Goal: Task Accomplishment & Management: Manage account settings

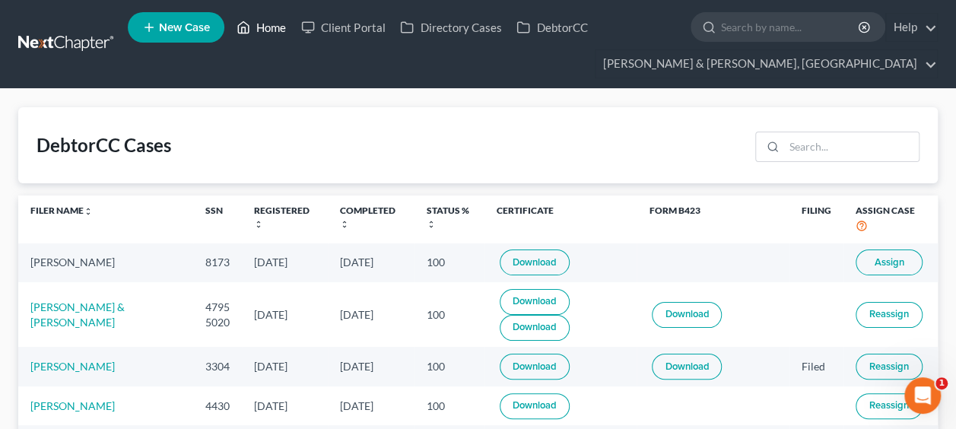
click at [267, 27] on link "Home" at bounding box center [261, 27] width 65 height 27
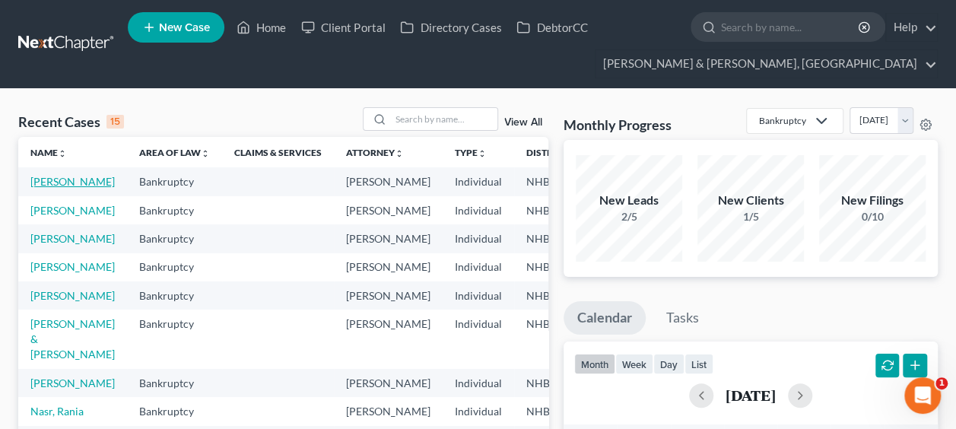
click at [63, 178] on link "Perez, Luis" at bounding box center [72, 181] width 84 height 13
select select "6"
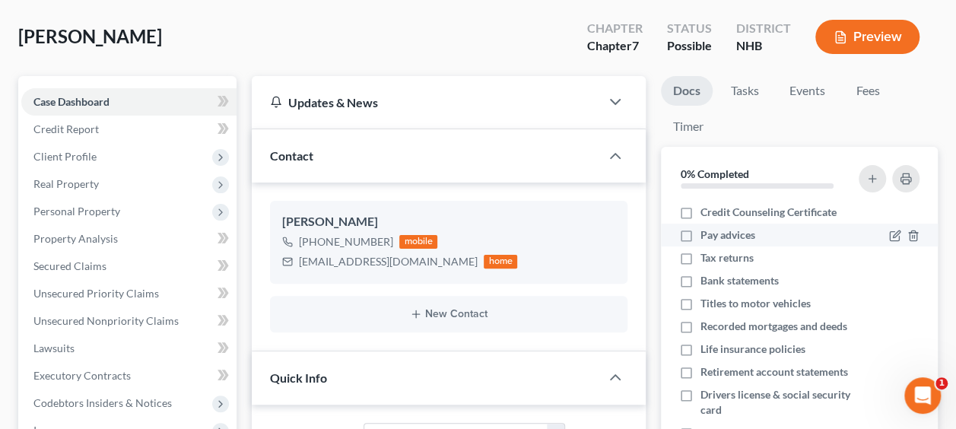
scroll to position [101, 0]
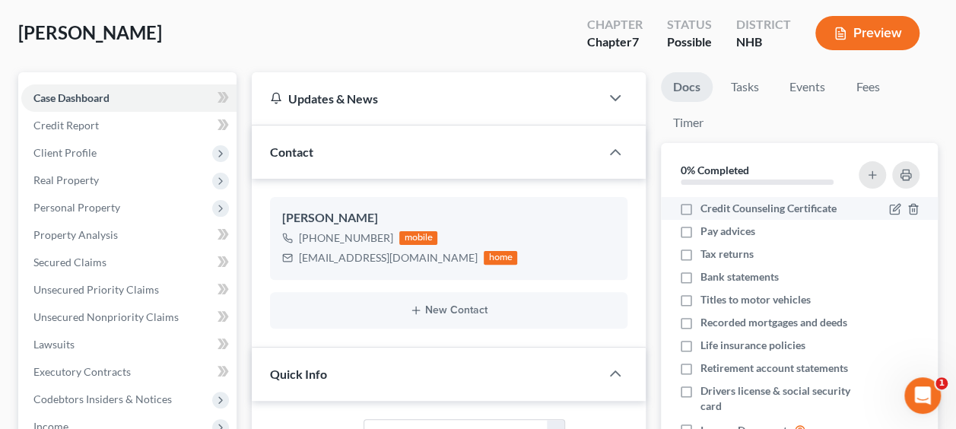
click at [701, 207] on label "Credit Counseling Certificate" at bounding box center [769, 208] width 136 height 15
click at [707, 207] on input "Credit Counseling Certificate" at bounding box center [712, 206] width 10 height 10
checkbox input "true"
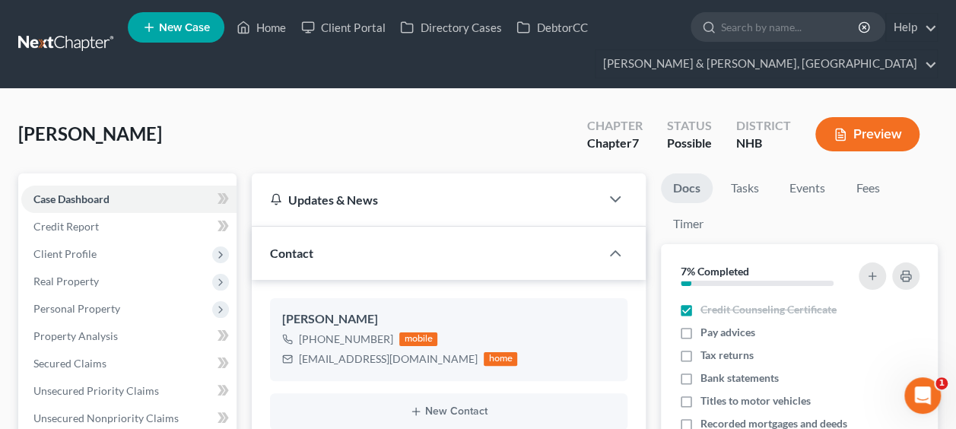
scroll to position [0, 0]
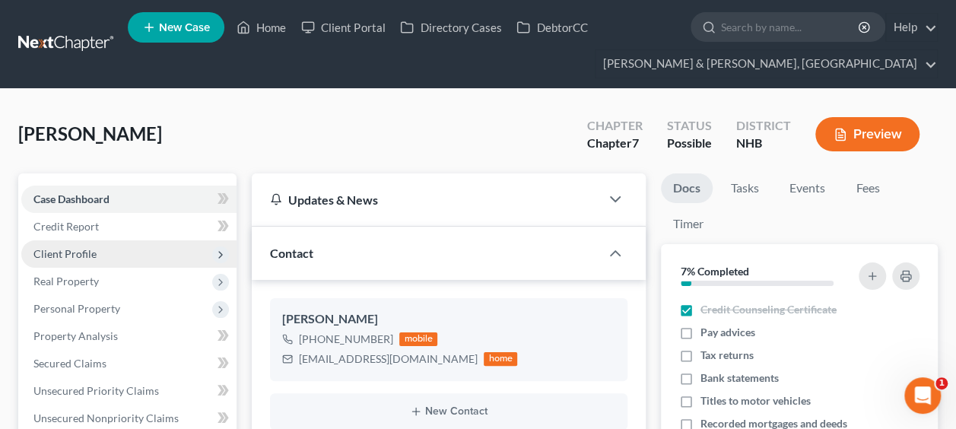
click at [148, 248] on span "Client Profile" at bounding box center [128, 253] width 215 height 27
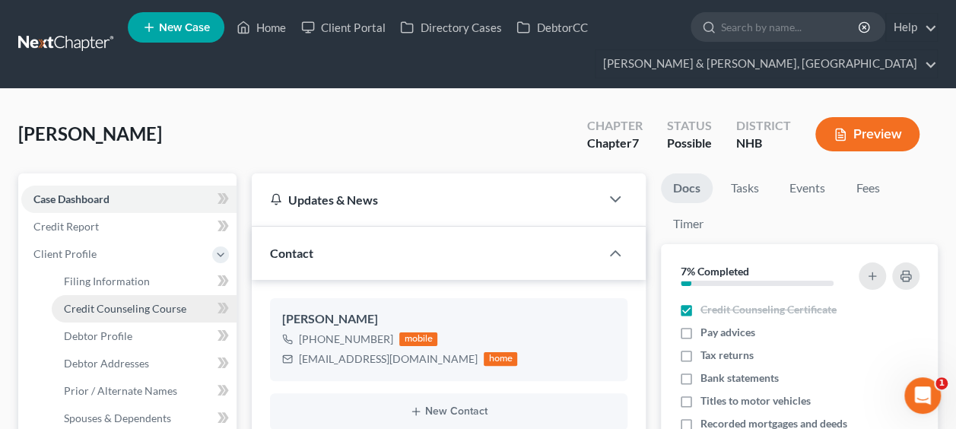
click at [172, 304] on span "Credit Counseling Course" at bounding box center [125, 308] width 122 height 13
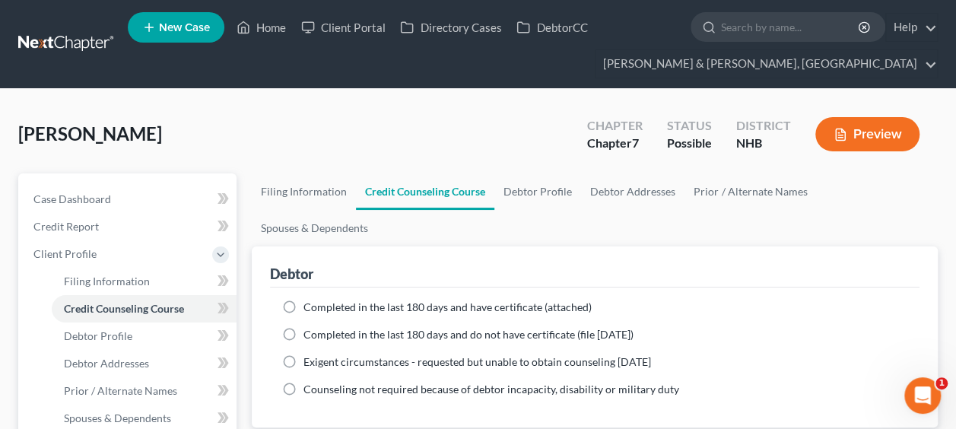
click at [304, 300] on label "Completed in the last 180 days and have certificate (attached)" at bounding box center [448, 307] width 288 height 15
click at [310, 300] on input "Completed in the last 180 days and have certificate (attached)" at bounding box center [315, 305] width 10 height 10
radio input "true"
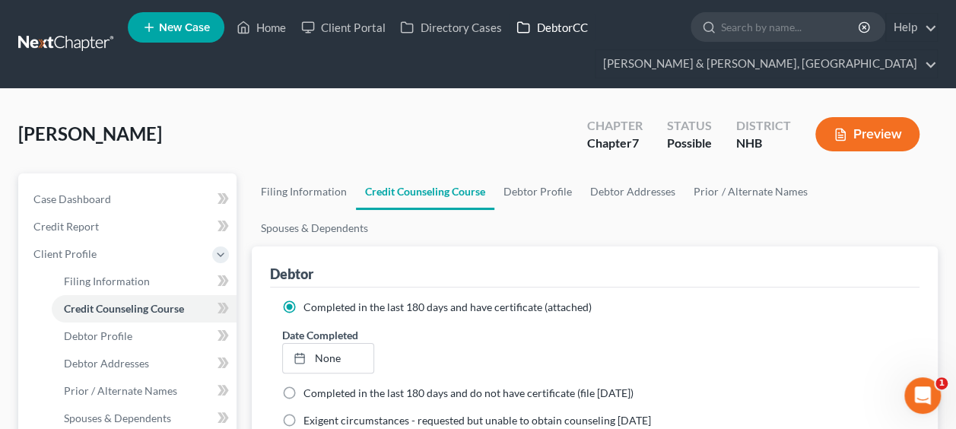
click at [558, 29] on link "DebtorCC" at bounding box center [552, 27] width 86 height 27
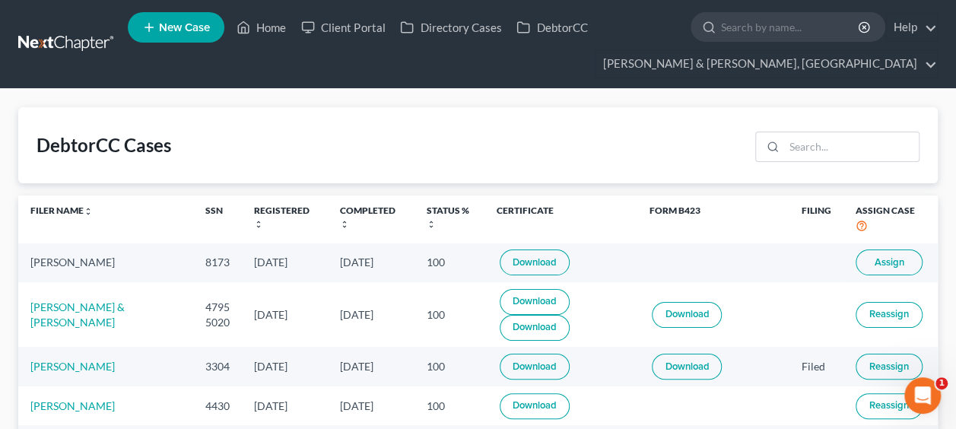
click at [890, 258] on span "Assign" at bounding box center [889, 262] width 30 height 12
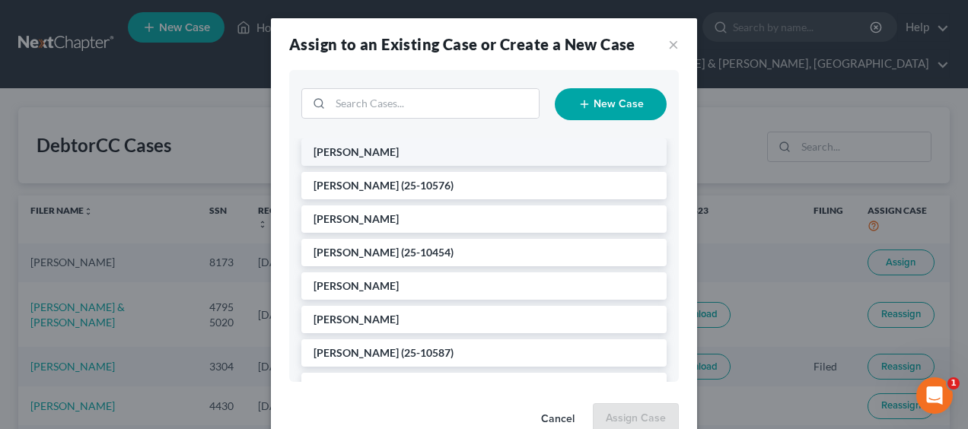
click at [402, 148] on li "Perez, Luis" at bounding box center [483, 151] width 365 height 27
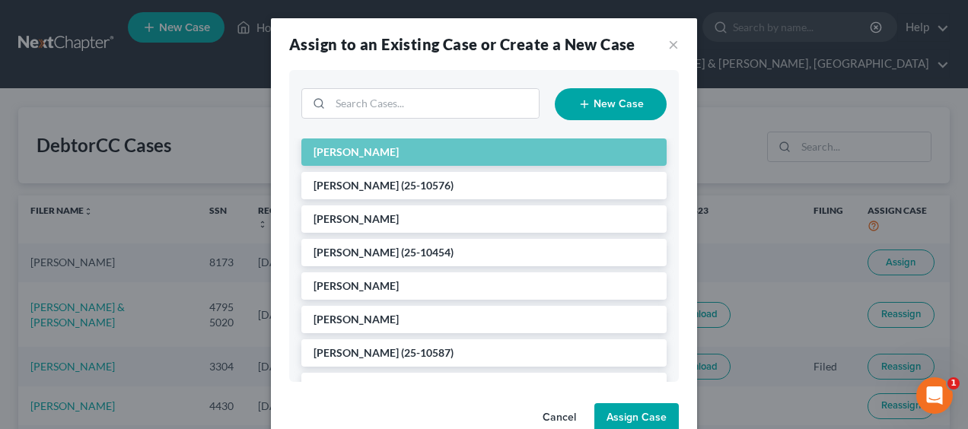
click at [644, 413] on button "Assign Case" at bounding box center [636, 418] width 84 height 30
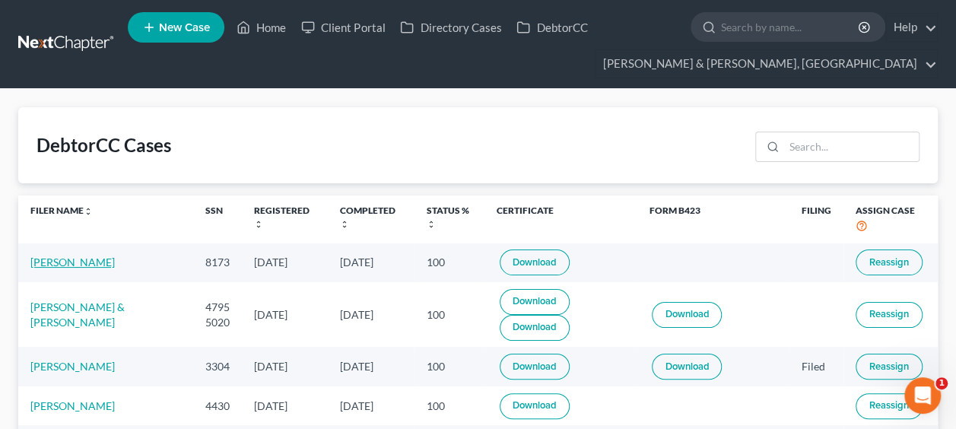
click at [49, 260] on link "[PERSON_NAME]" at bounding box center [72, 262] width 84 height 13
select select "6"
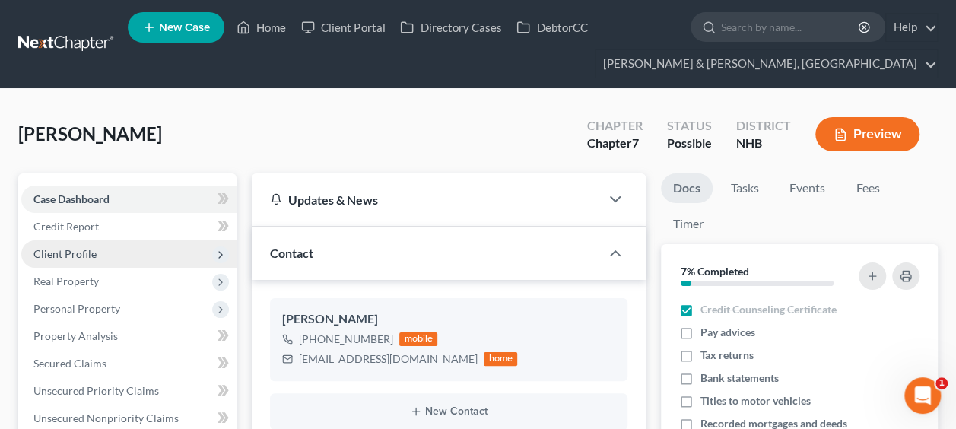
scroll to position [231, 0]
click at [100, 252] on span "Client Profile" at bounding box center [128, 253] width 215 height 27
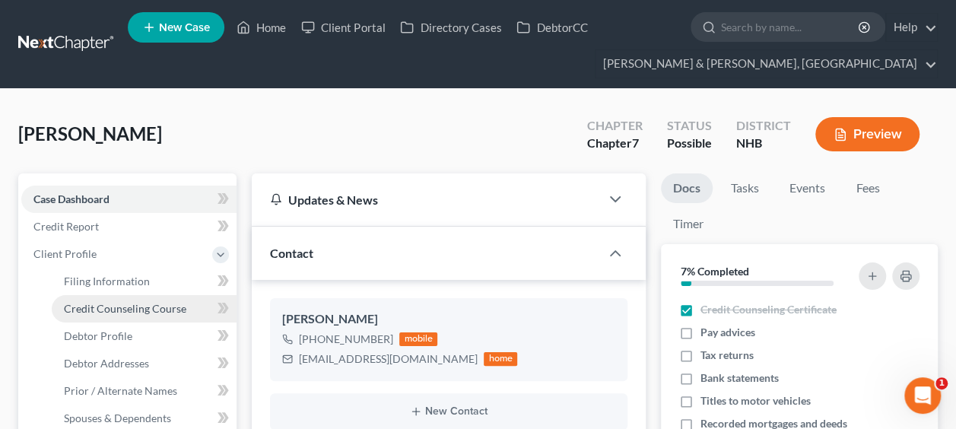
click at [180, 303] on span "Credit Counseling Course" at bounding box center [125, 308] width 122 height 13
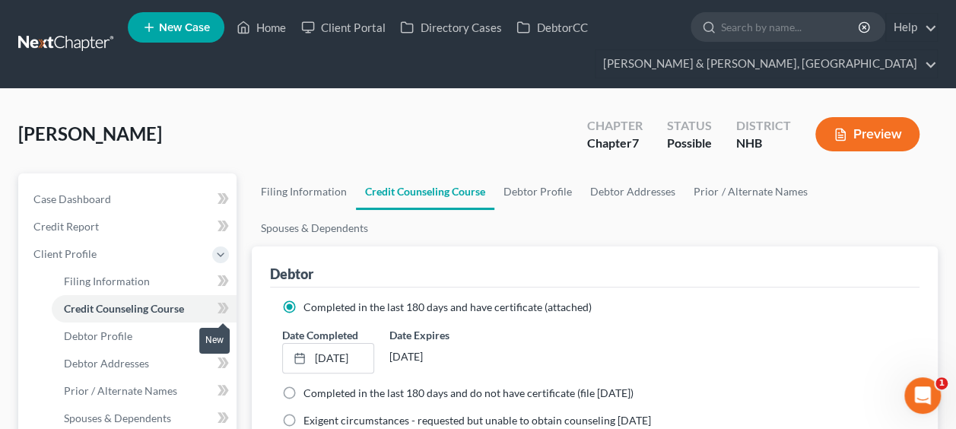
click at [218, 306] on icon at bounding box center [223, 308] width 11 height 19
click at [224, 307] on icon at bounding box center [221, 308] width 7 height 11
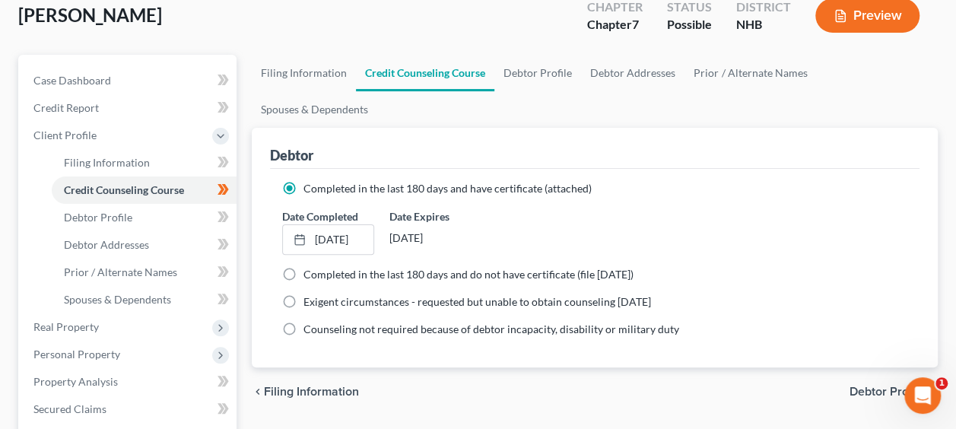
scroll to position [177, 0]
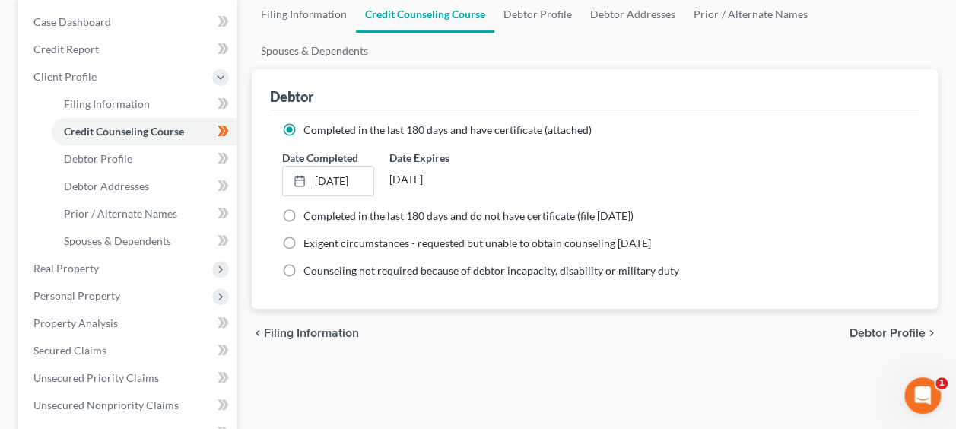
click at [861, 327] on span "Debtor Profile" at bounding box center [888, 333] width 76 height 12
select select "0"
select select "2"
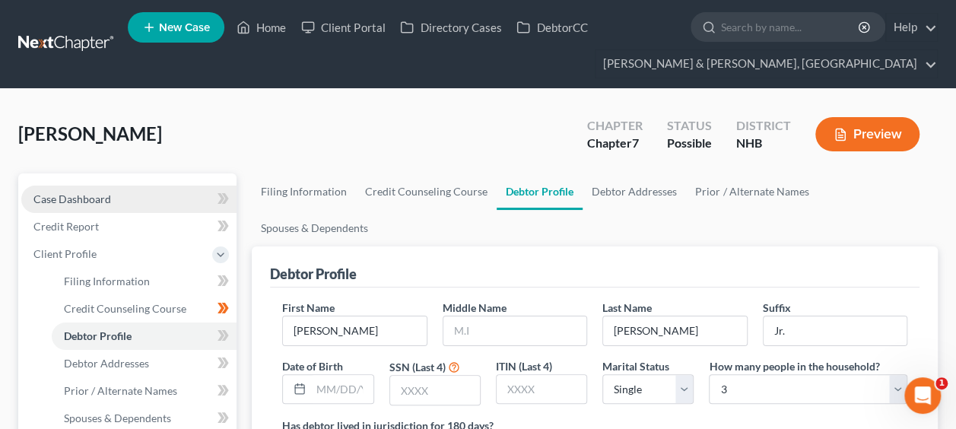
click at [145, 193] on link "Case Dashboard" at bounding box center [128, 199] width 215 height 27
select select "6"
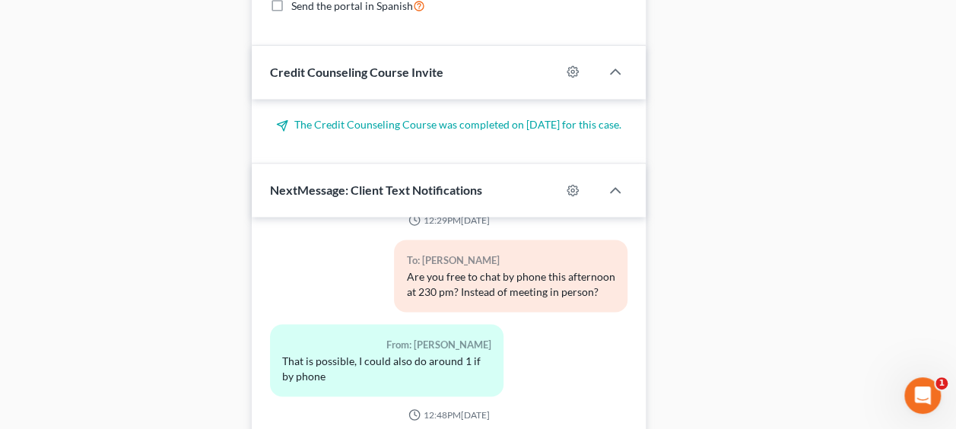
scroll to position [1141, 0]
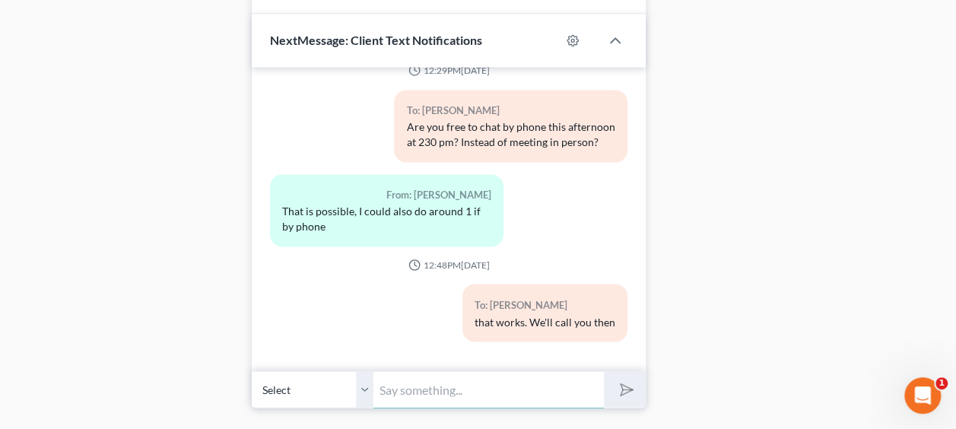
click at [452, 388] on input "text" at bounding box center [488, 388] width 230 height 37
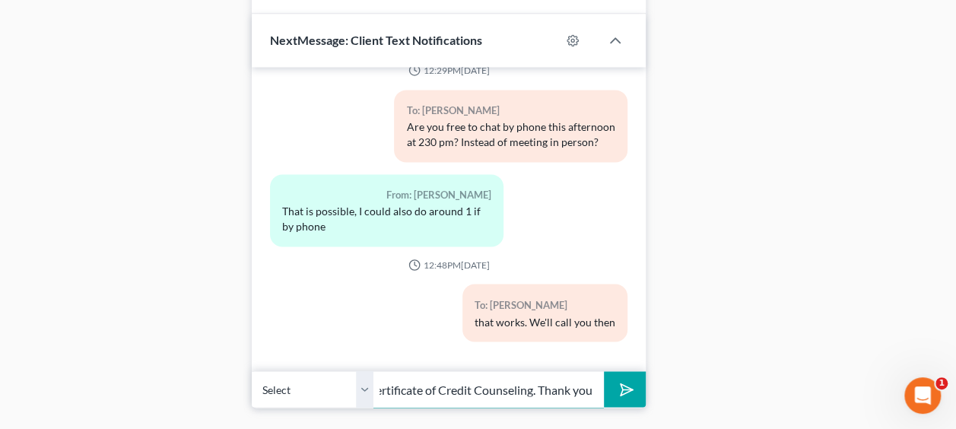
scroll to position [0, 113]
type input "We received your Certificate of Credit Counseling. Thank you"
click at [604, 371] on button "submit" at bounding box center [625, 389] width 42 height 36
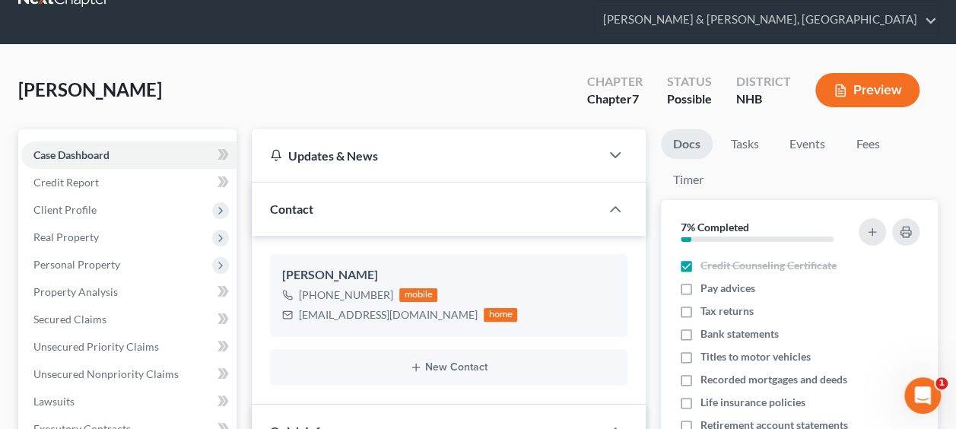
scroll to position [0, 0]
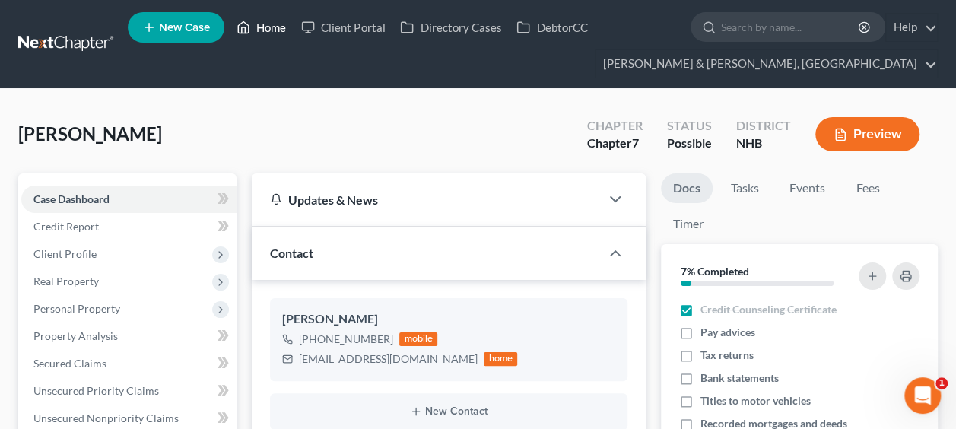
click at [267, 29] on link "Home" at bounding box center [261, 27] width 65 height 27
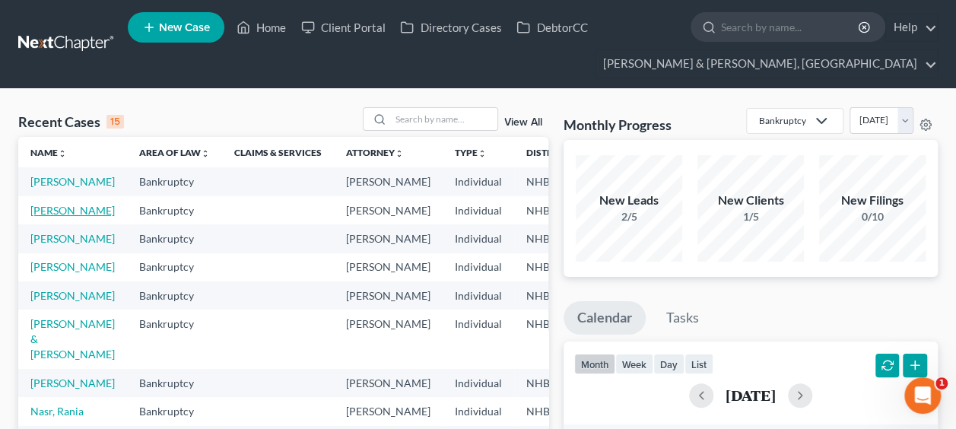
click at [43, 213] on link "Daley, Linda" at bounding box center [72, 210] width 84 height 13
select select "4"
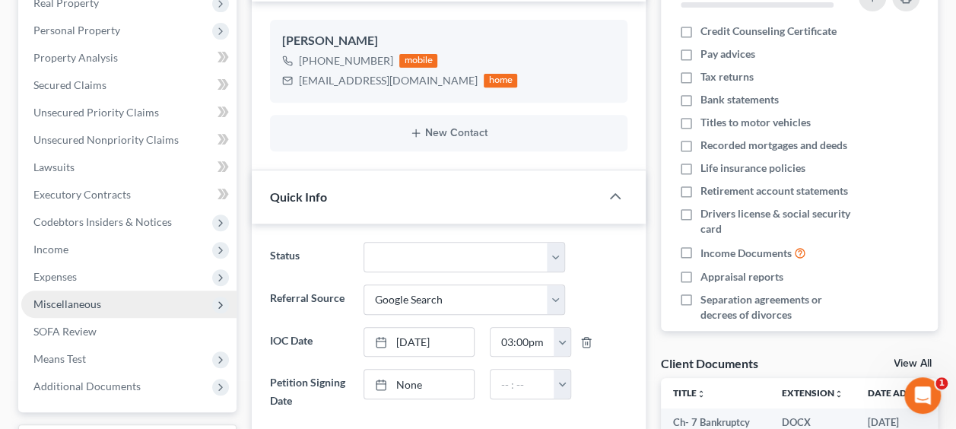
scroll to position [405, 0]
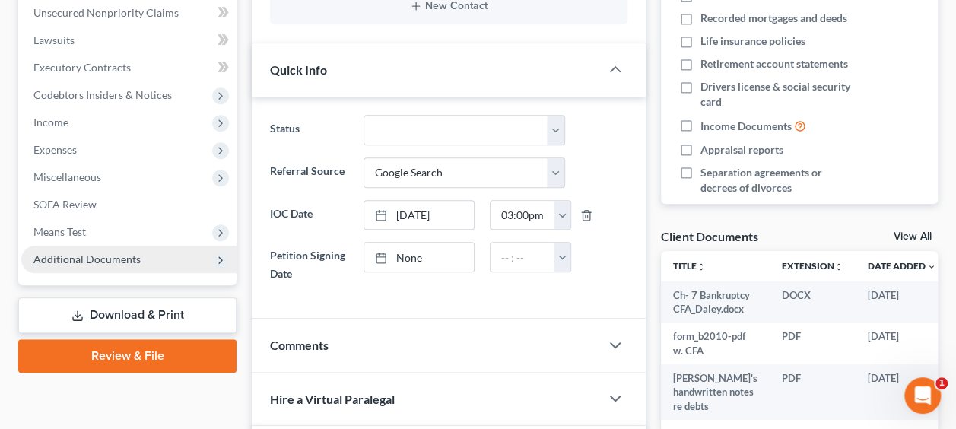
click at [145, 259] on span "Additional Documents" at bounding box center [128, 259] width 215 height 27
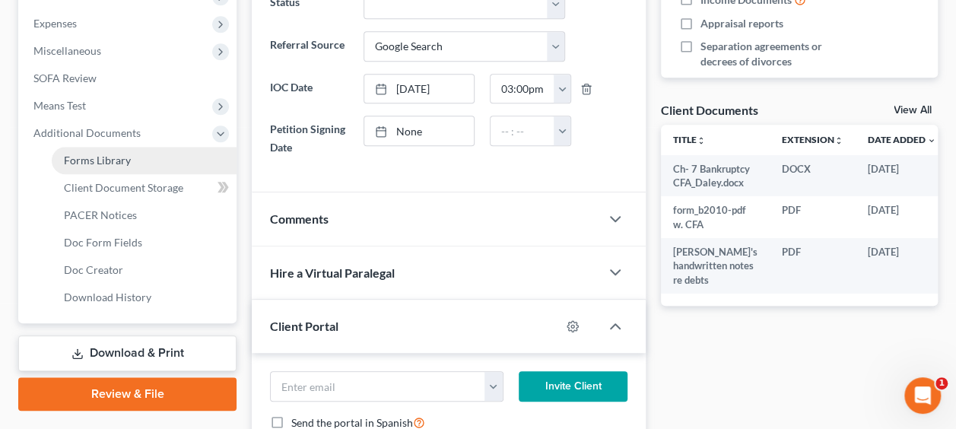
scroll to position [532, 0]
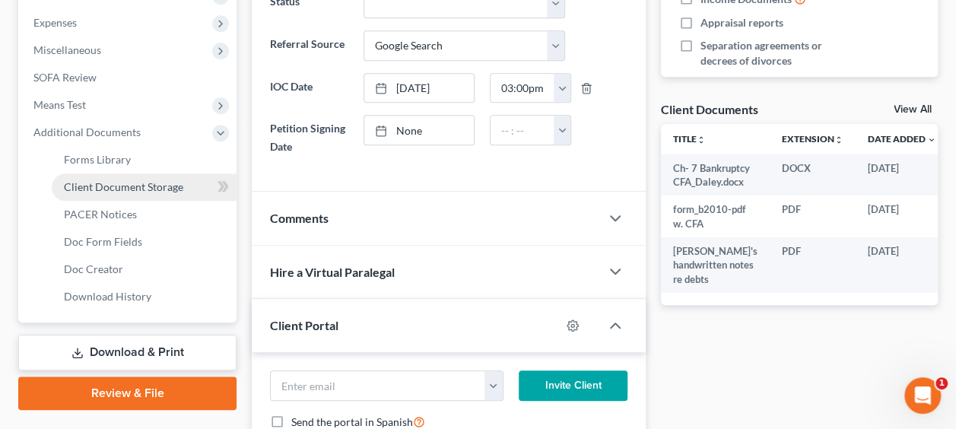
click at [178, 190] on span "Client Document Storage" at bounding box center [123, 186] width 119 height 13
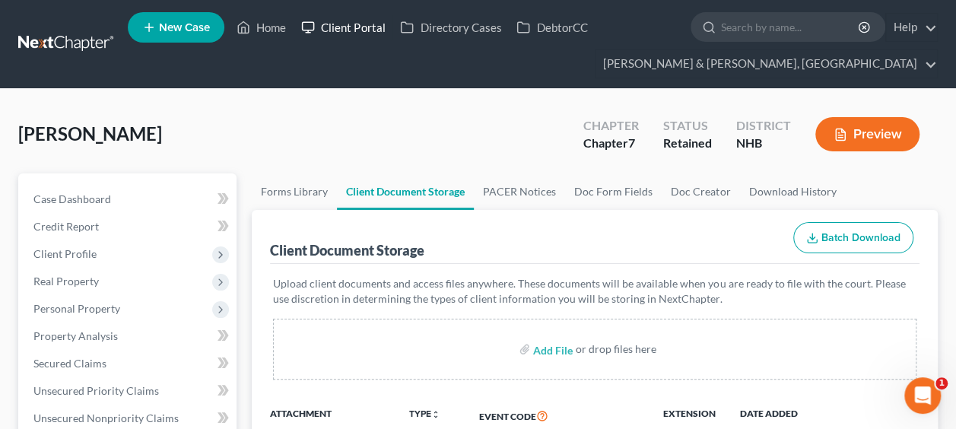
click at [362, 26] on link "Client Portal" at bounding box center [343, 27] width 99 height 27
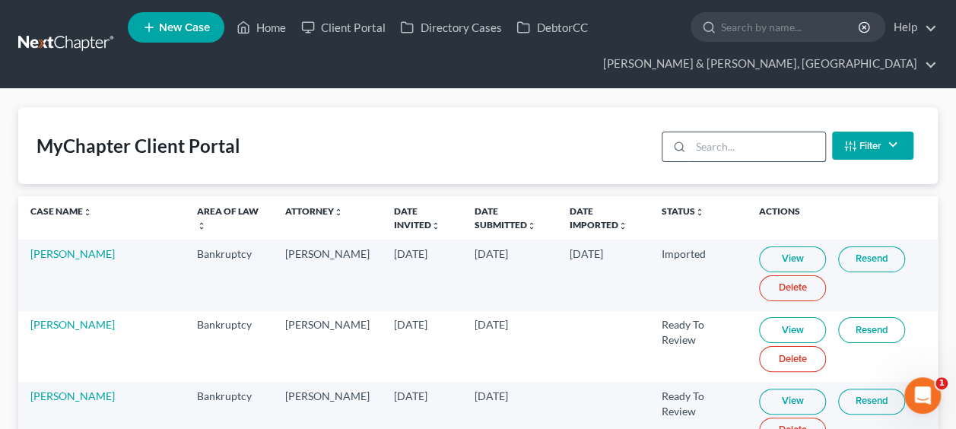
click at [731, 146] on input "search" at bounding box center [758, 146] width 135 height 29
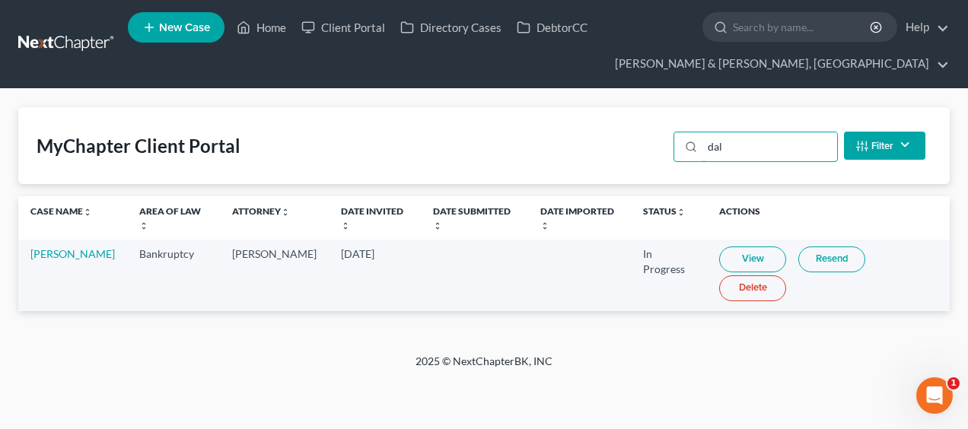
type input "dal"
click at [744, 246] on link "View" at bounding box center [752, 259] width 67 height 26
click at [263, 25] on link "Home" at bounding box center [261, 27] width 65 height 27
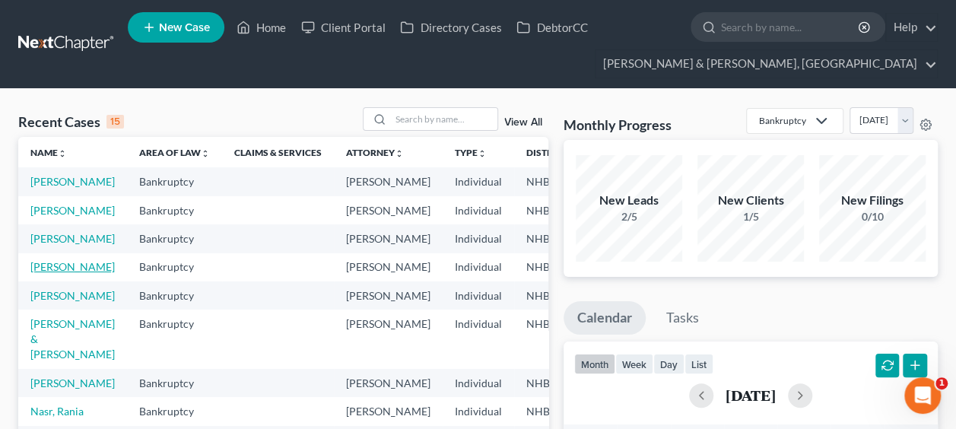
click at [43, 273] on link "Parker, Aaron" at bounding box center [72, 266] width 84 height 13
select select "4"
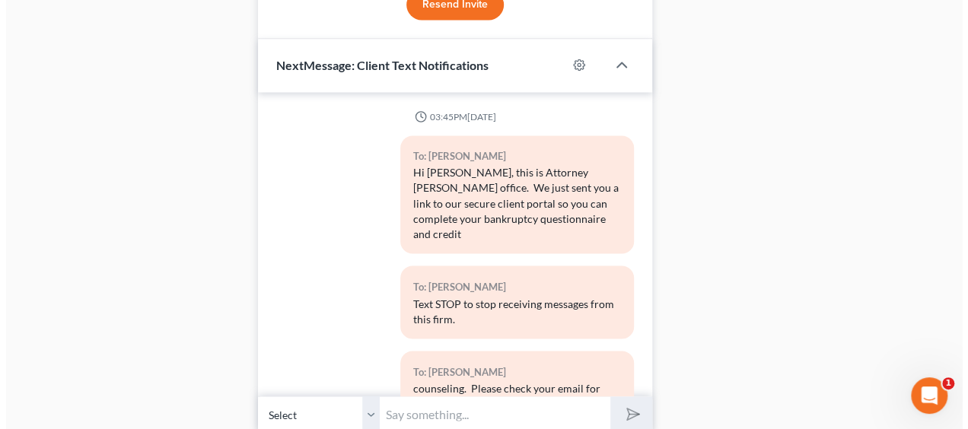
scroll to position [1162, 0]
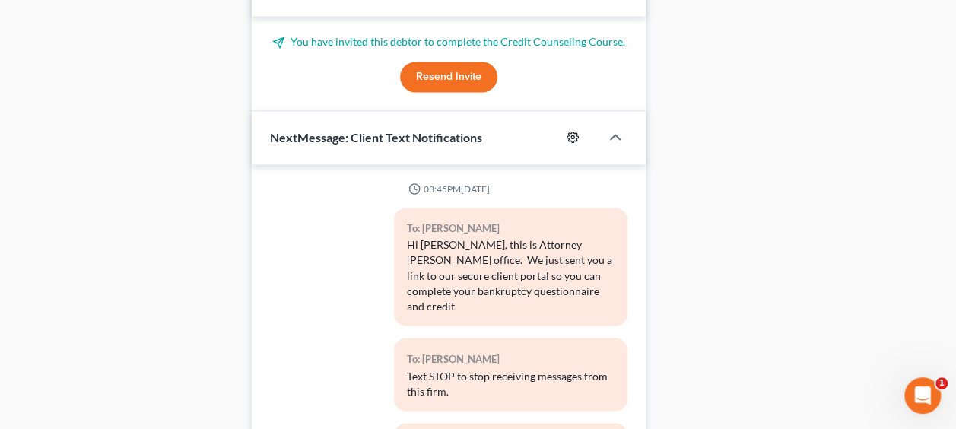
click at [572, 132] on icon "button" at bounding box center [573, 137] width 12 height 12
select select "0"
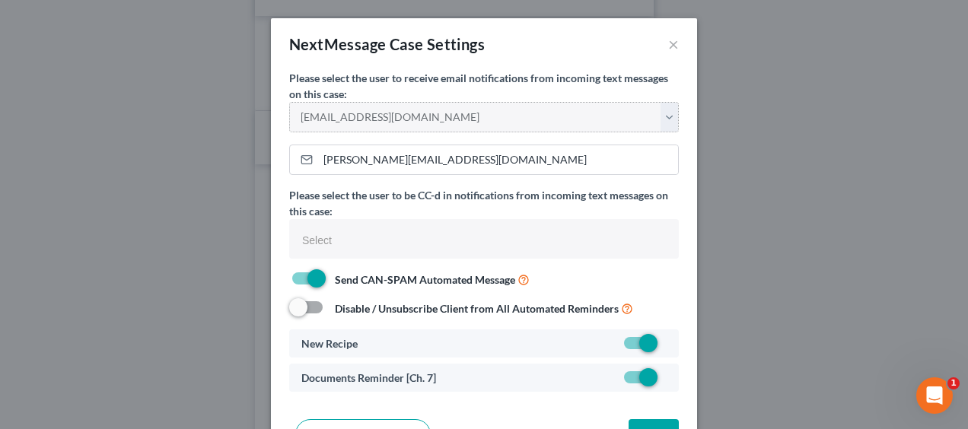
select select
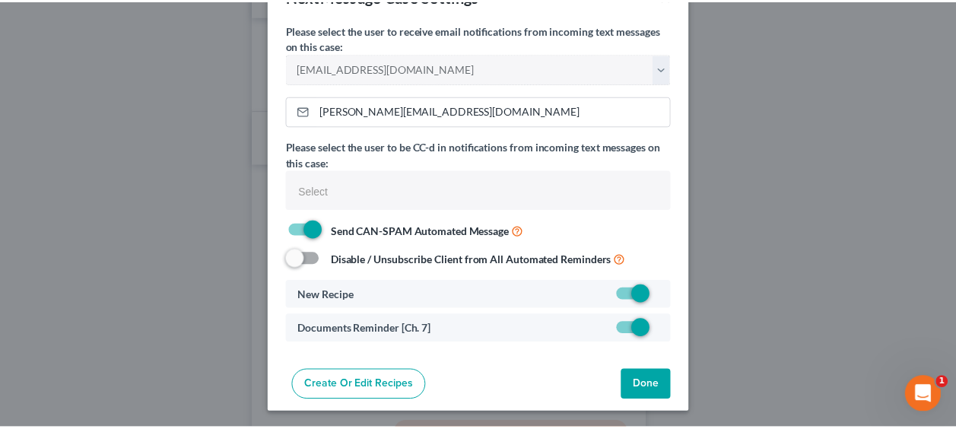
scroll to position [49, 0]
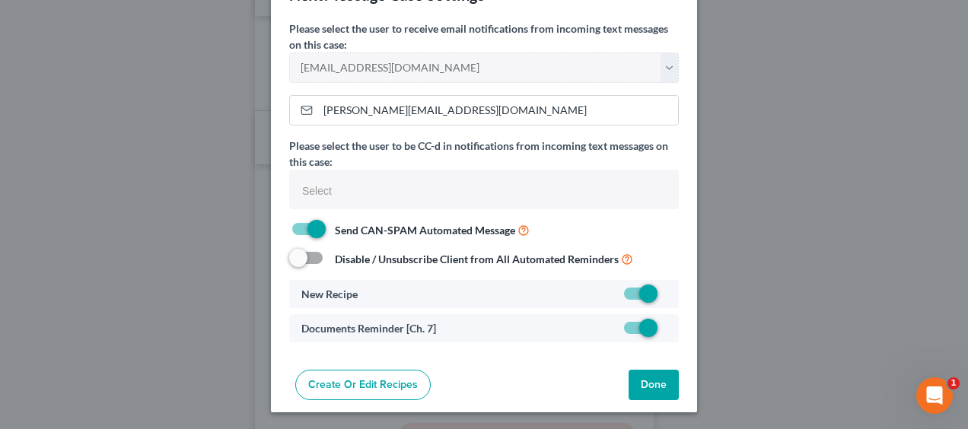
click at [643, 379] on button "Done" at bounding box center [653, 385] width 50 height 30
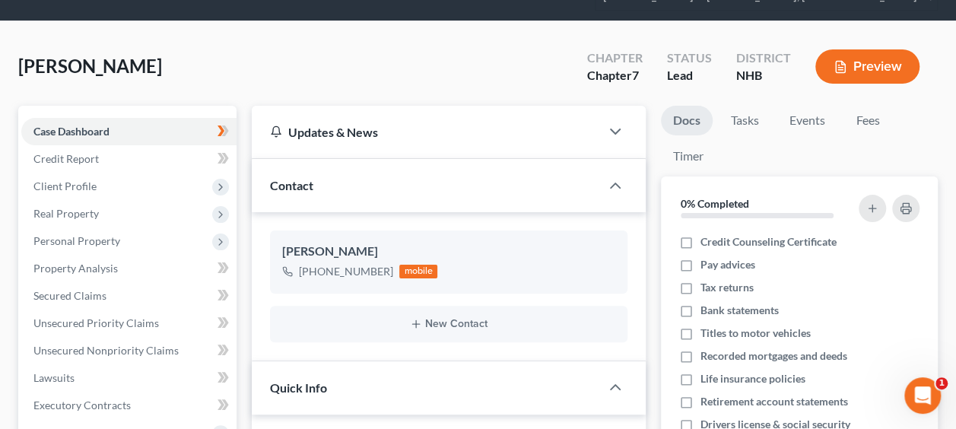
scroll to position [0, 0]
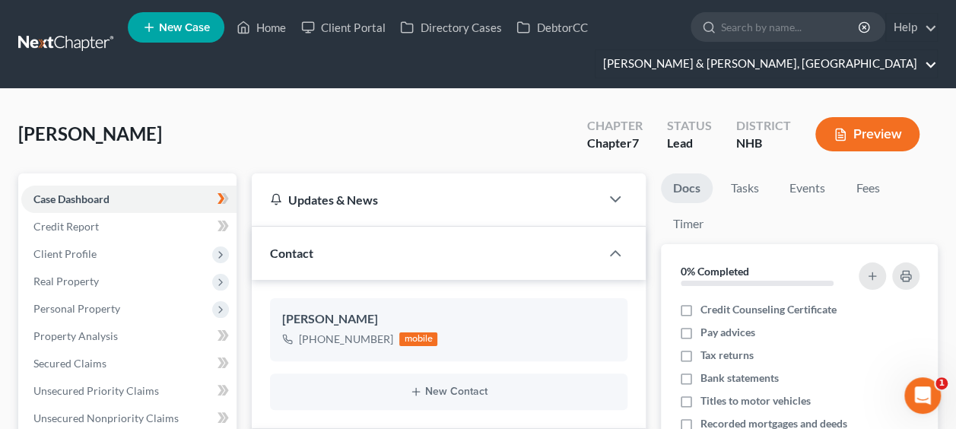
click at [914, 56] on link "[PERSON_NAME] & [PERSON_NAME], [GEOGRAPHIC_DATA]" at bounding box center [767, 63] width 342 height 27
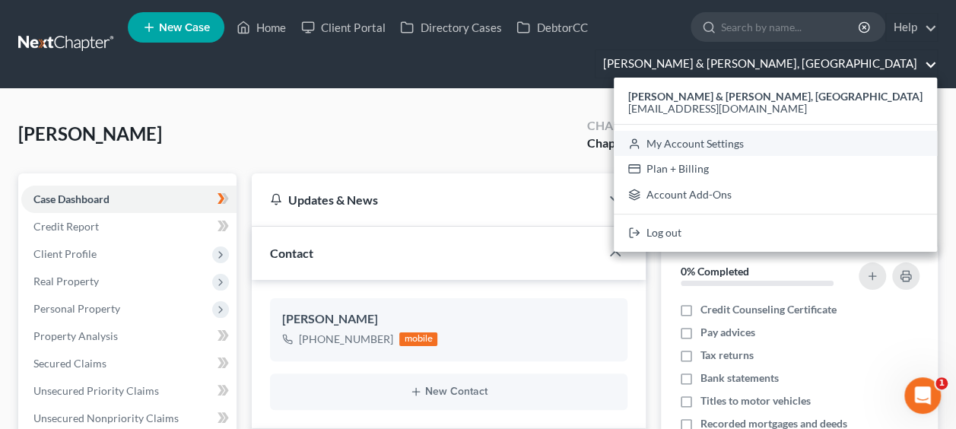
click at [896, 145] on link "My Account Settings" at bounding box center [775, 144] width 323 height 26
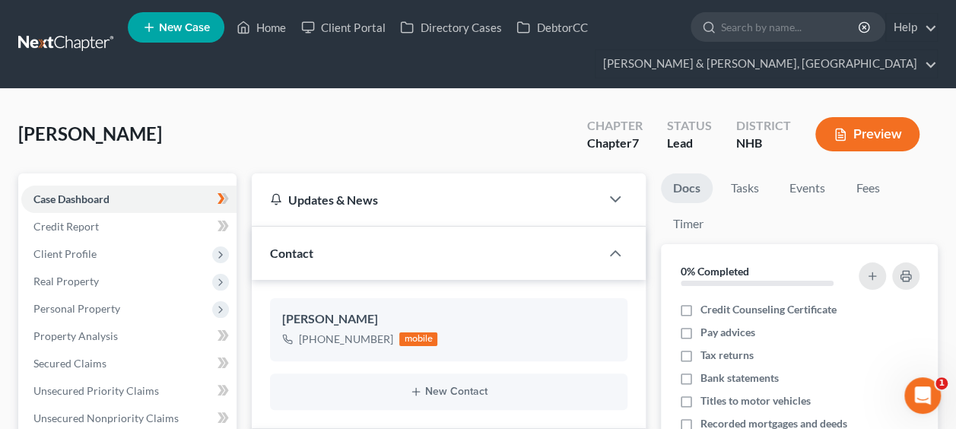
select select "50"
select select "24"
select select "32"
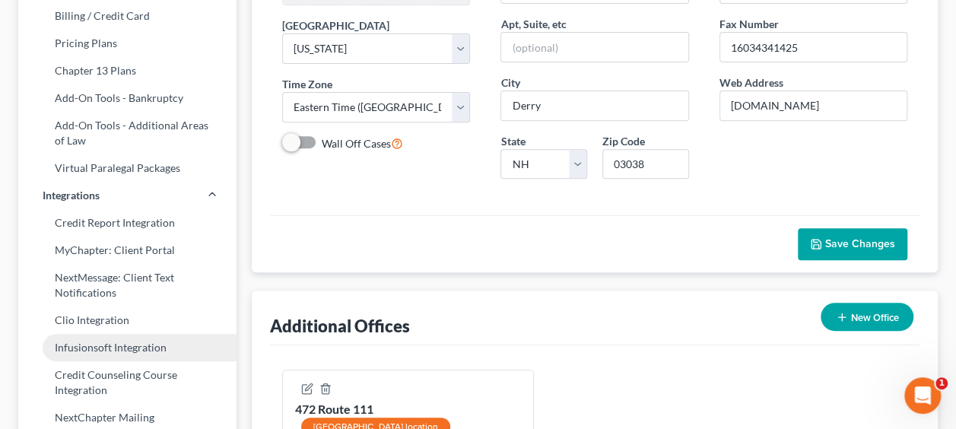
scroll to position [242, 0]
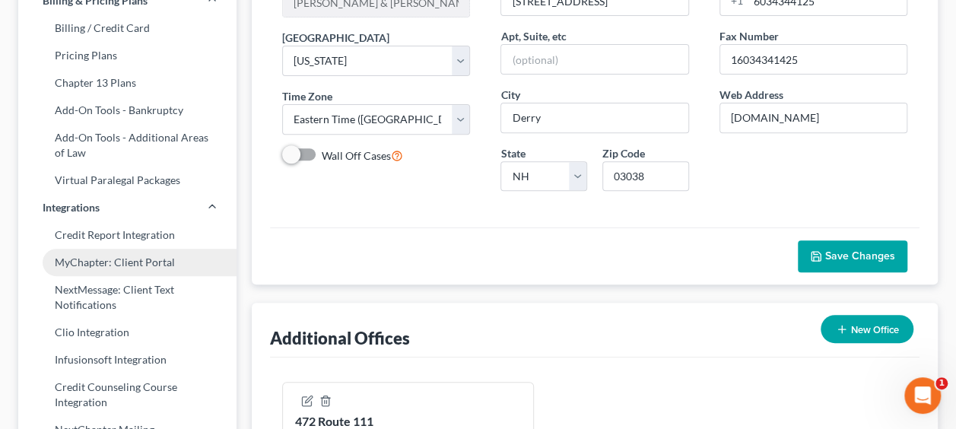
click at [137, 257] on link "MyChapter: Client Portal" at bounding box center [127, 262] width 218 height 27
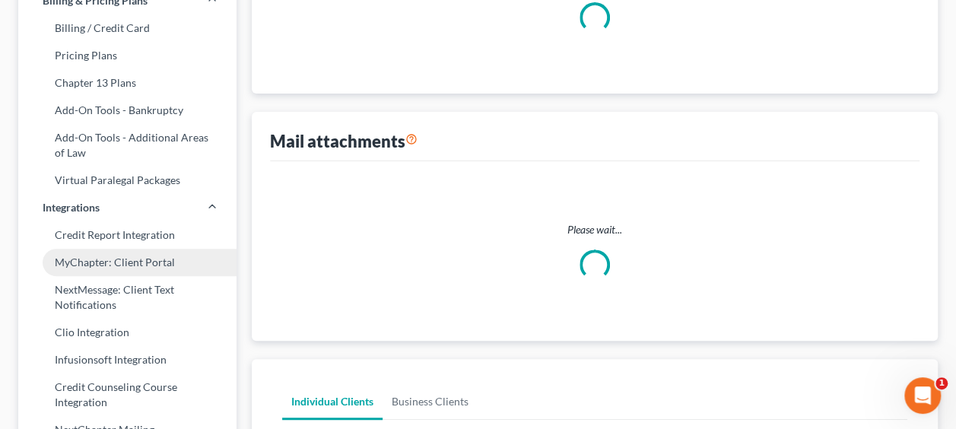
scroll to position [100, 0]
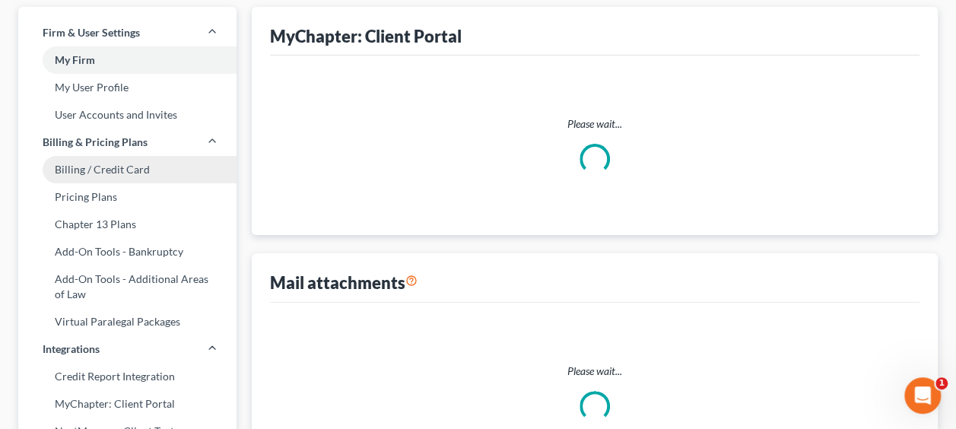
select select
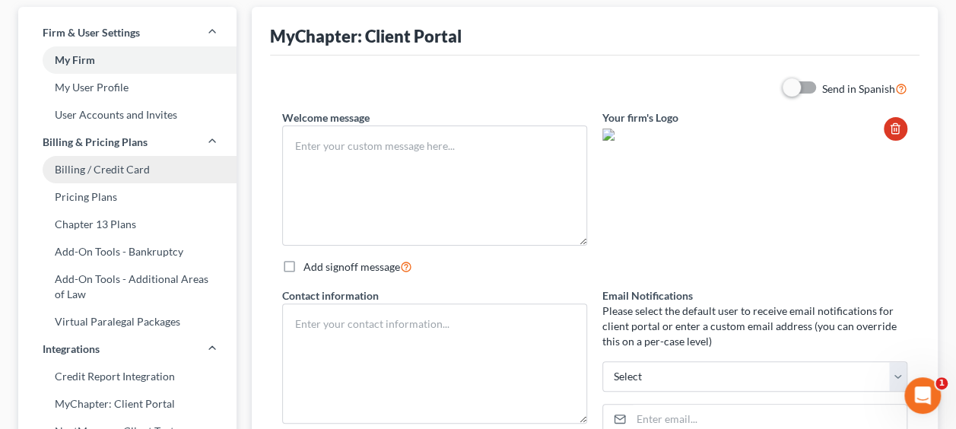
type textarea "Hello! Welcome to MyChapter. We are here to help make the bankruptcy filing pro…"
type textarea "Philip M. Kalil, Esquire 23 Birch Street Derry, NH 03038 Tel. 603-434-4125 phil…"
select select "0"
type input "candace@germainelaw.com"
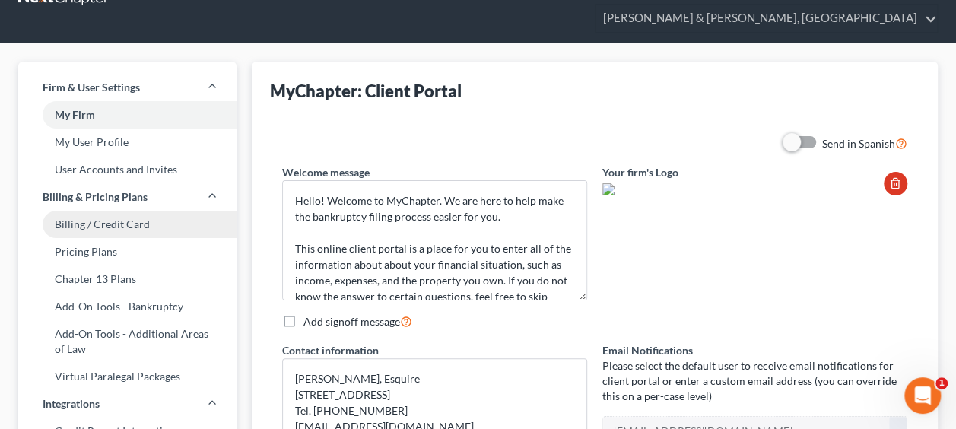
scroll to position [0, 0]
